Goal: Task Accomplishment & Management: Manage account settings

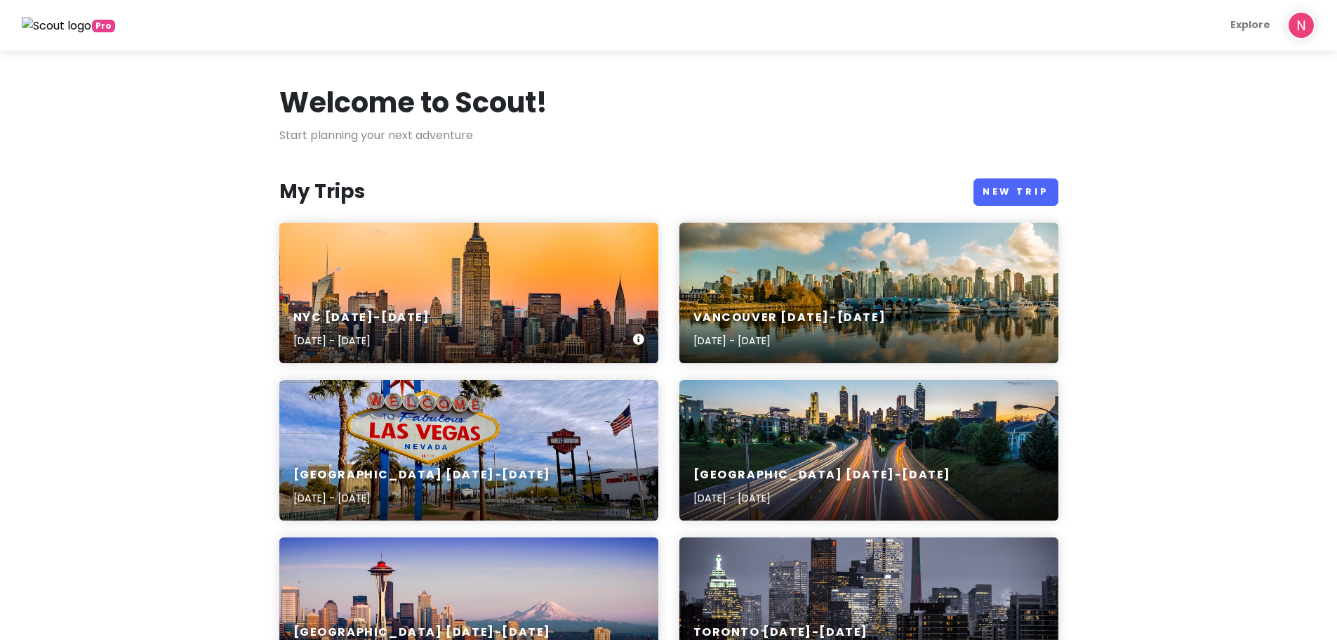
click at [376, 296] on div "NYC [DATE]-[DATE] [DATE] - [DATE]" at bounding box center [468, 329] width 379 height 67
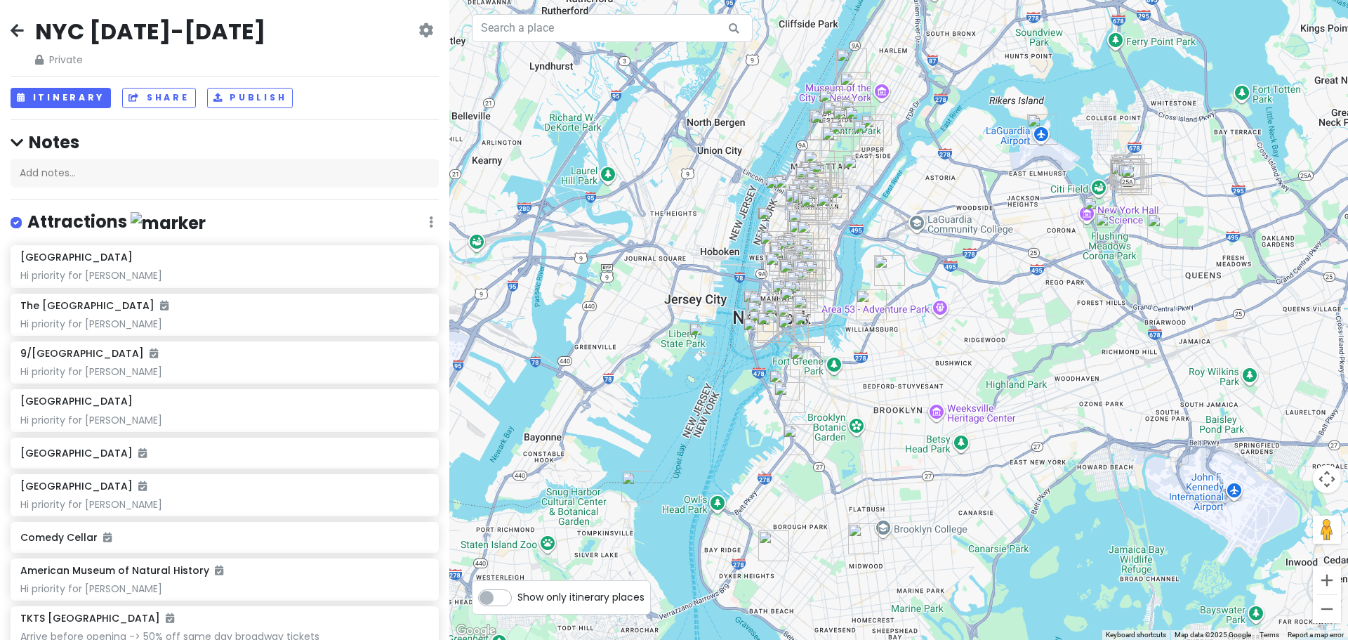
click at [170, 24] on h2 "NYC [DATE]-[DATE]" at bounding box center [150, 31] width 230 height 29
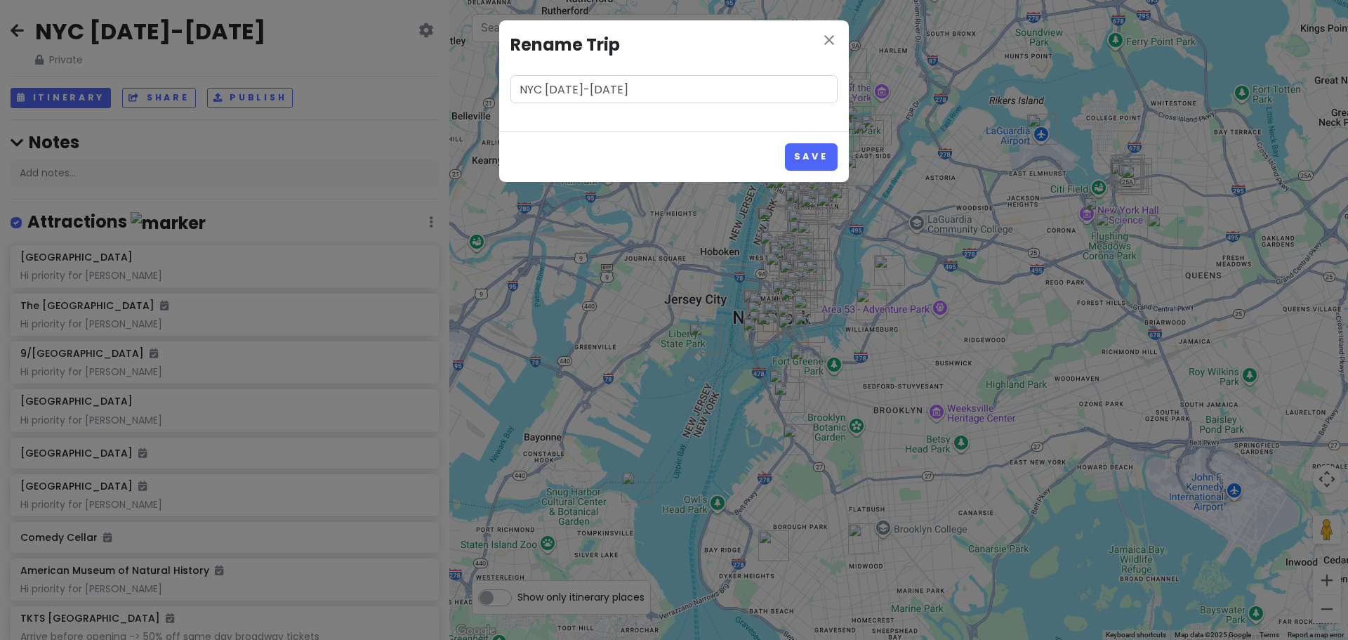
click at [557, 88] on input "NYC [DATE]-[DATE]" at bounding box center [673, 89] width 327 height 28
click at [798, 147] on button "Save" at bounding box center [811, 156] width 53 height 27
